Goal: Information Seeking & Learning: Learn about a topic

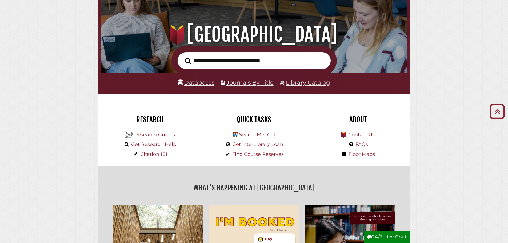
scroll to position [53, 0]
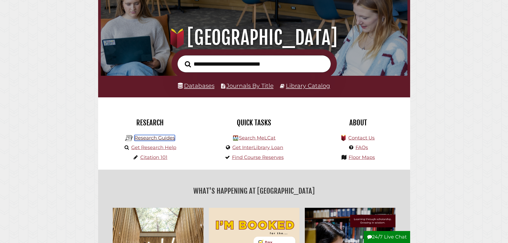
click at [142, 141] on link "Research Guides" at bounding box center [154, 138] width 41 height 6
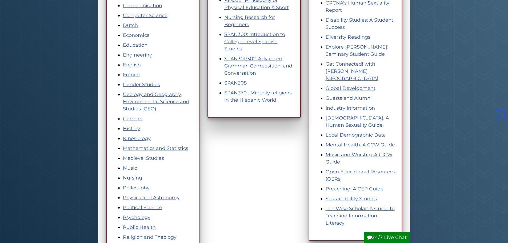
scroll to position [187, 0]
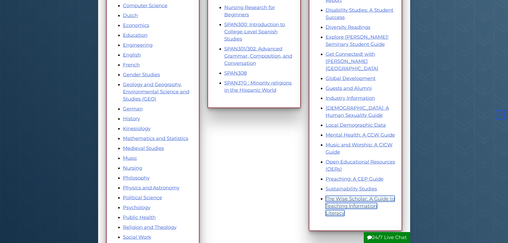
click at [334, 196] on link "The Wise Scholar: A Guide to Teaching Information Literacy" at bounding box center [360, 206] width 69 height 20
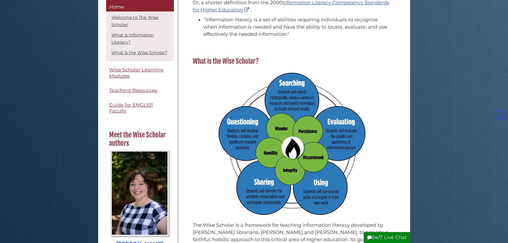
scroll to position [240, 0]
